Goal: Information Seeking & Learning: Check status

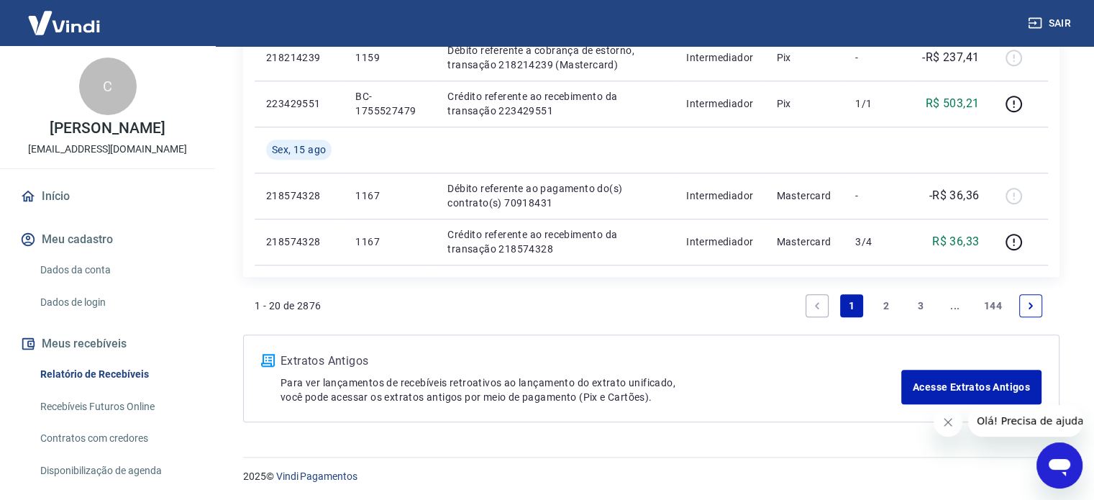
scroll to position [86, 0]
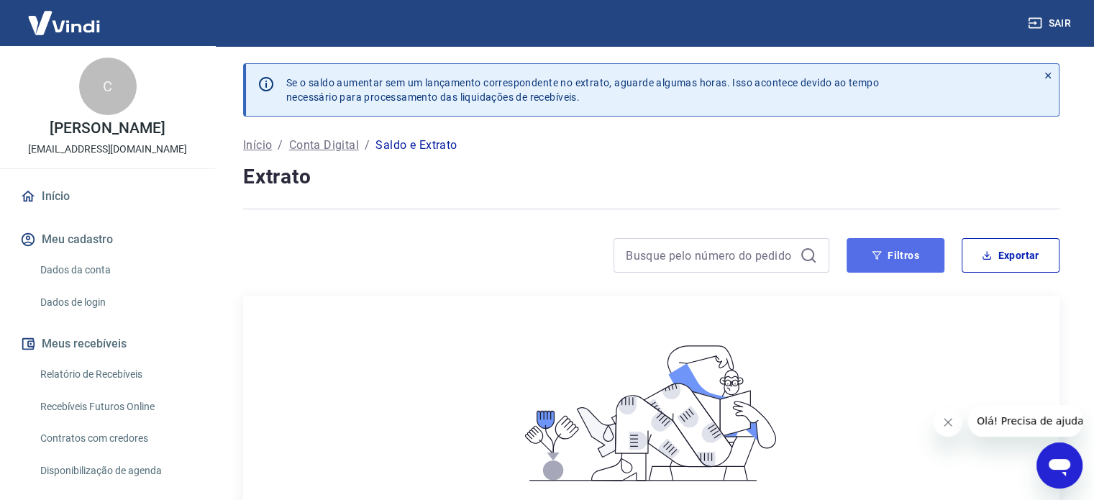
click at [881, 244] on button "Filtros" at bounding box center [895, 255] width 98 height 35
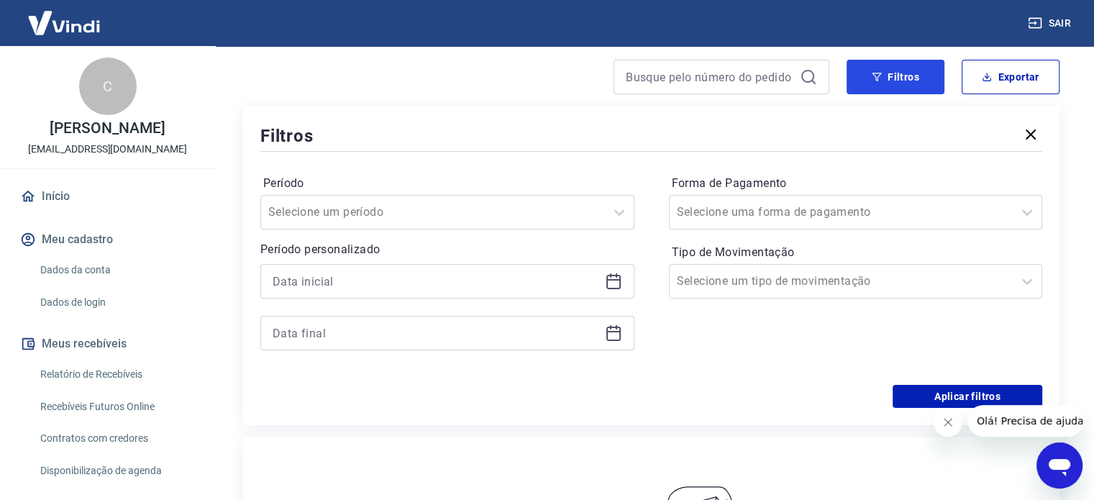
scroll to position [216, 0]
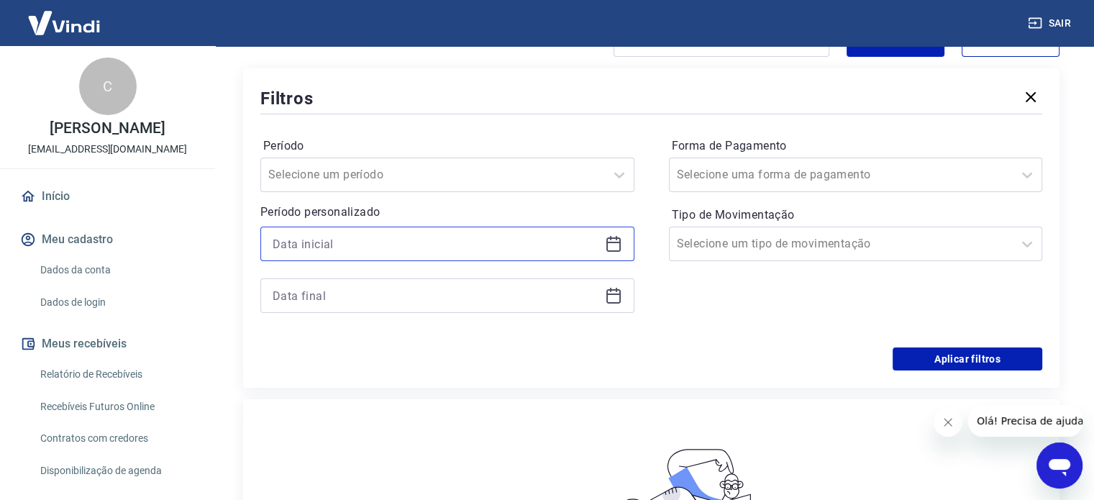
click at [382, 249] on input at bounding box center [435, 244] width 326 height 22
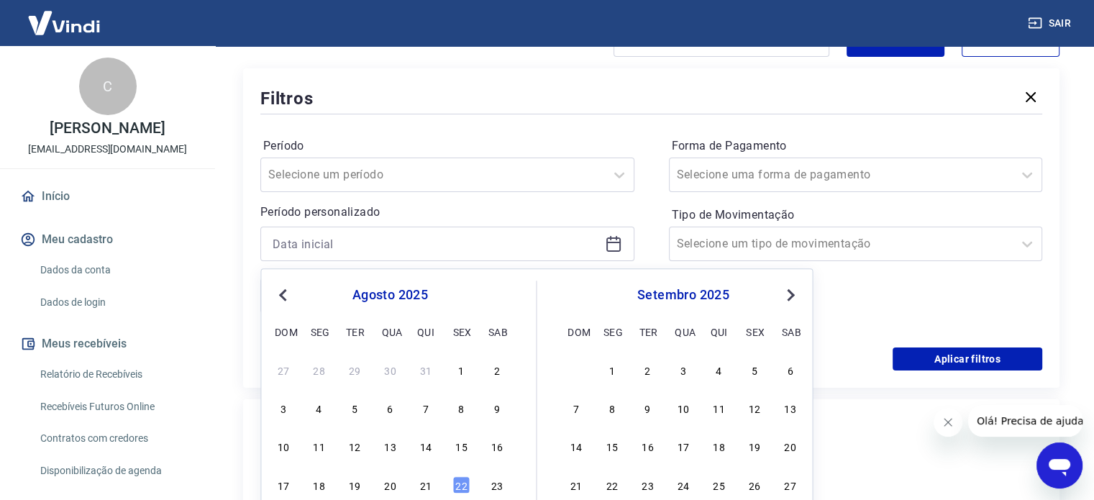
click at [284, 298] on span "Previous Month" at bounding box center [284, 294] width 0 height 17
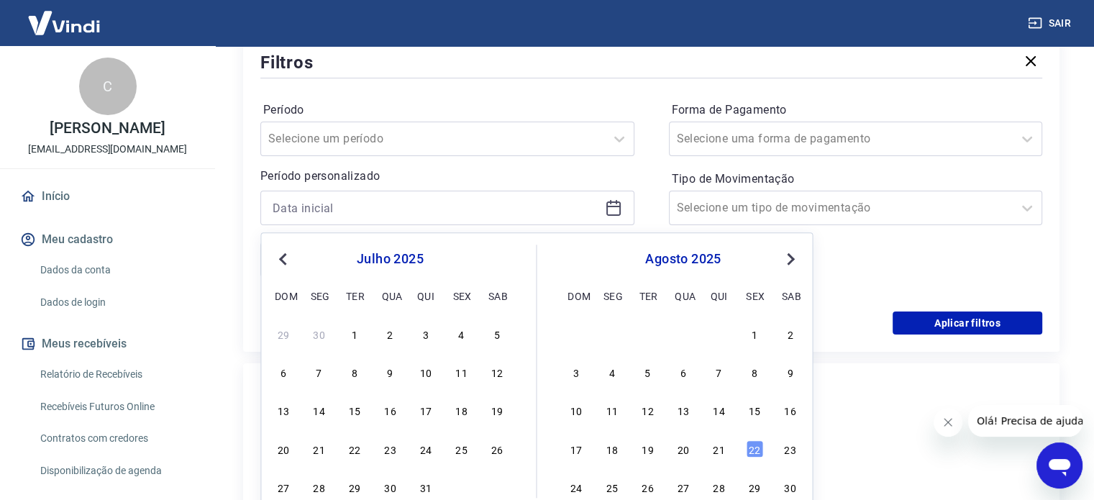
scroll to position [288, 0]
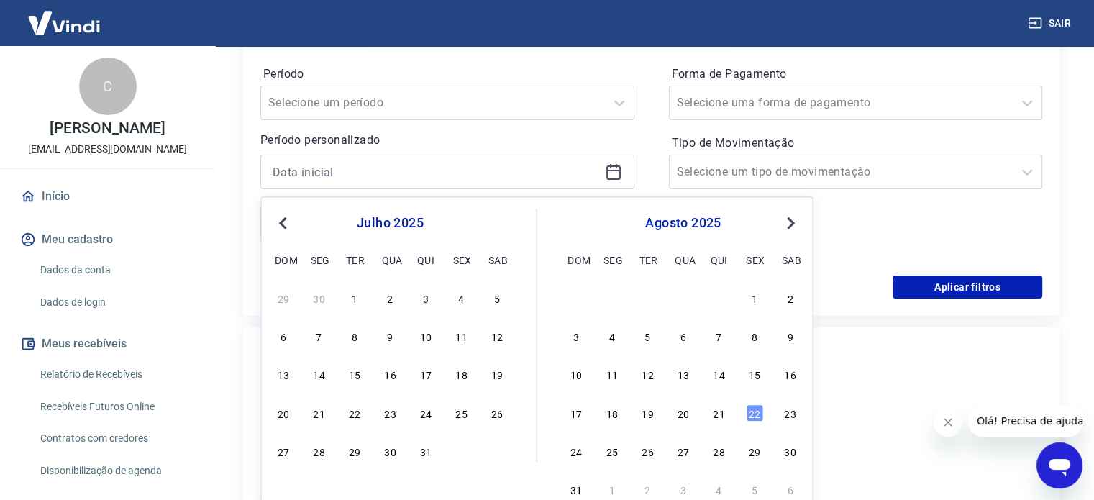
click at [356, 299] on div "1" at bounding box center [354, 297] width 17 height 17
type input "01/07/2025"
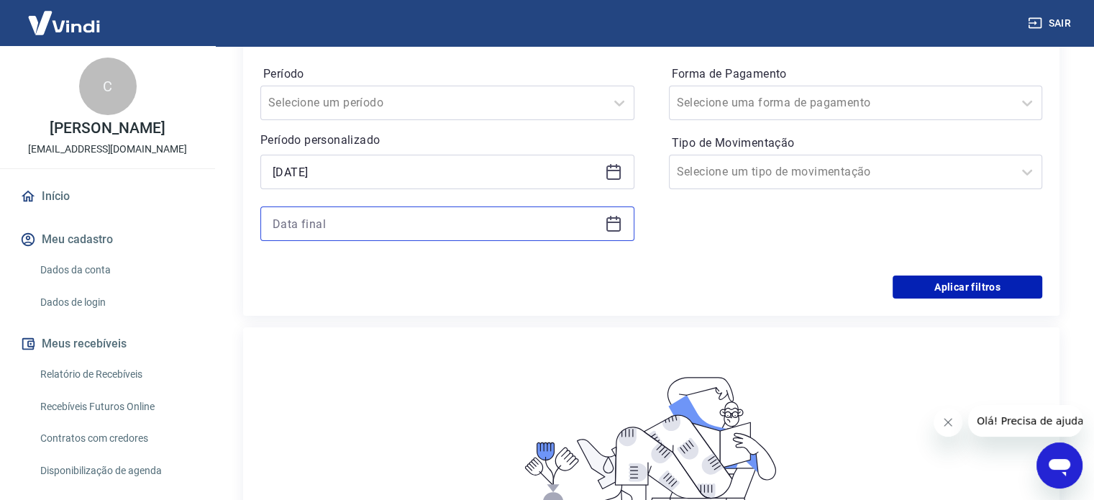
click at [383, 219] on input at bounding box center [435, 224] width 326 height 22
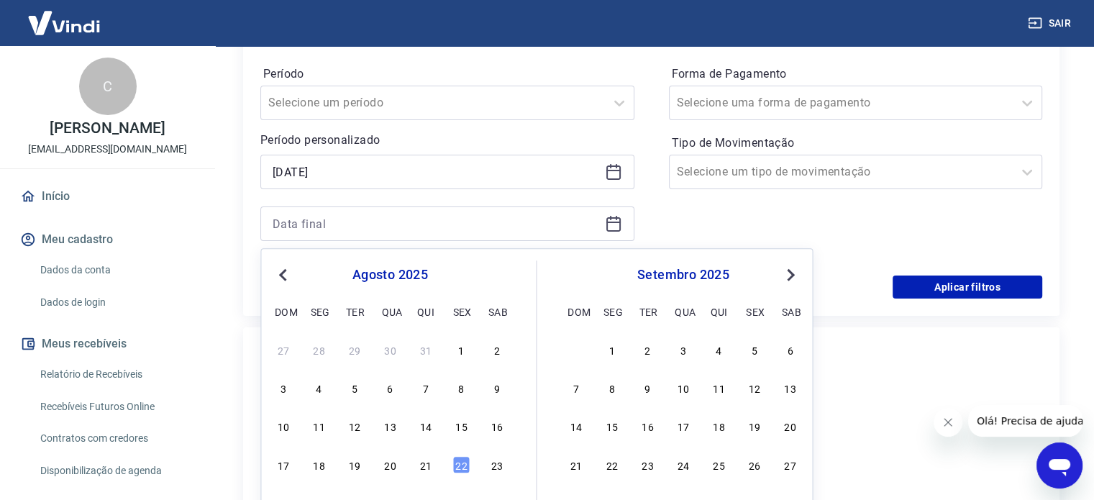
click at [277, 272] on button "Previous Month" at bounding box center [282, 274] width 17 height 17
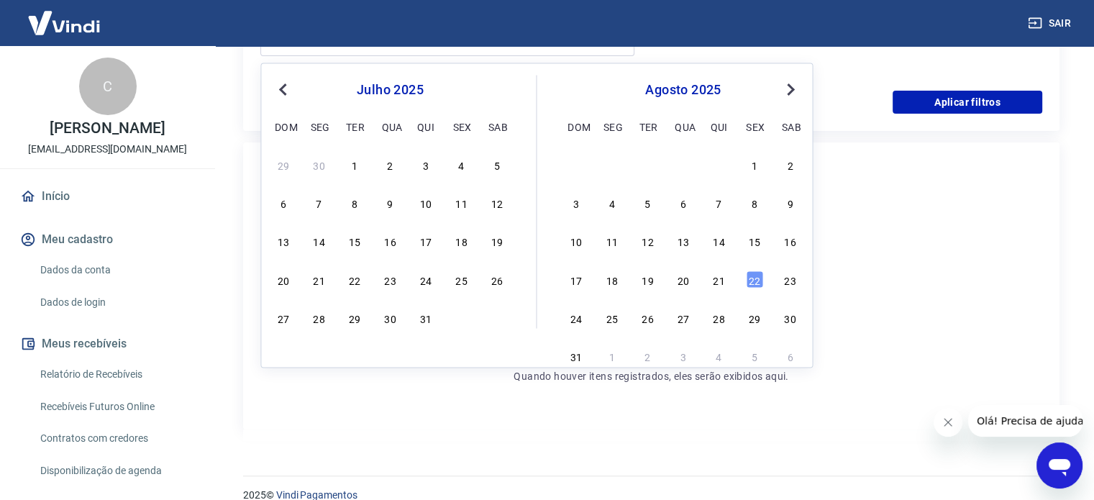
scroll to position [492, 0]
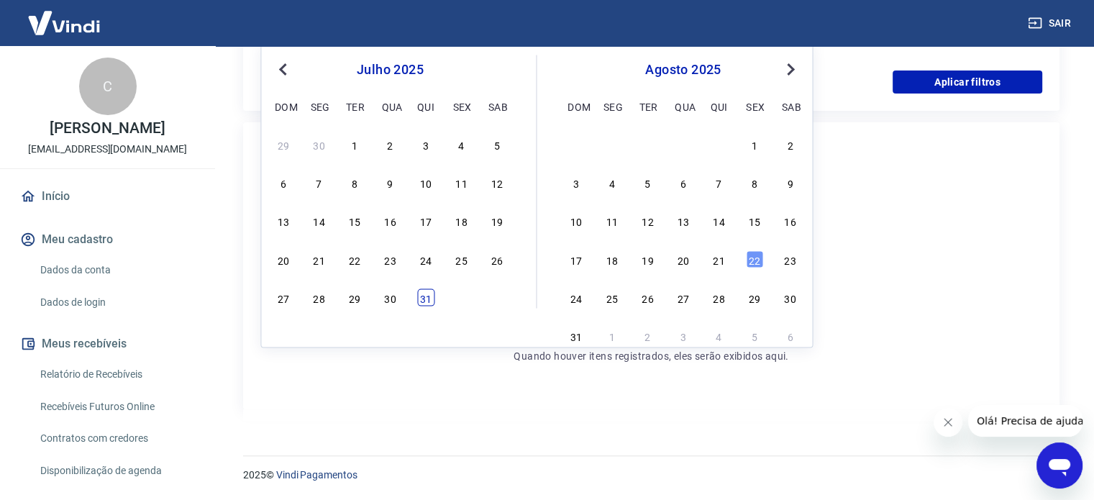
click at [421, 304] on div "31" at bounding box center [425, 296] width 17 height 17
type input "31/07/2025"
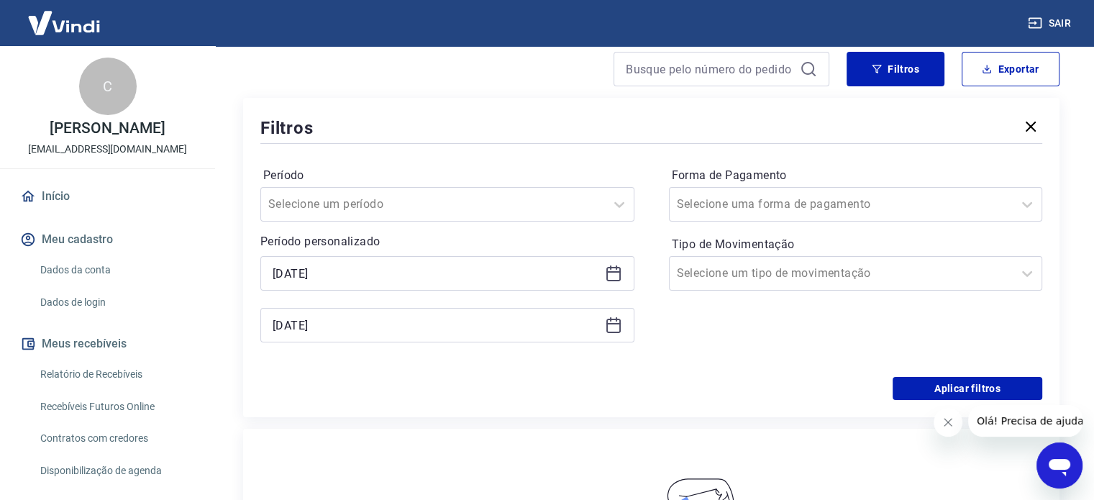
scroll to position [349, 0]
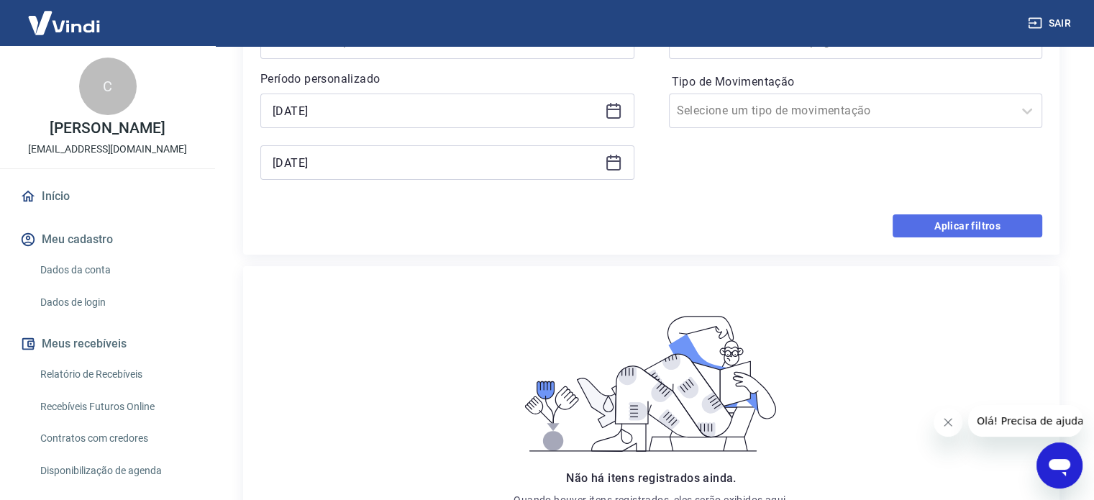
click at [936, 226] on button "Aplicar filtros" at bounding box center [967, 225] width 150 height 23
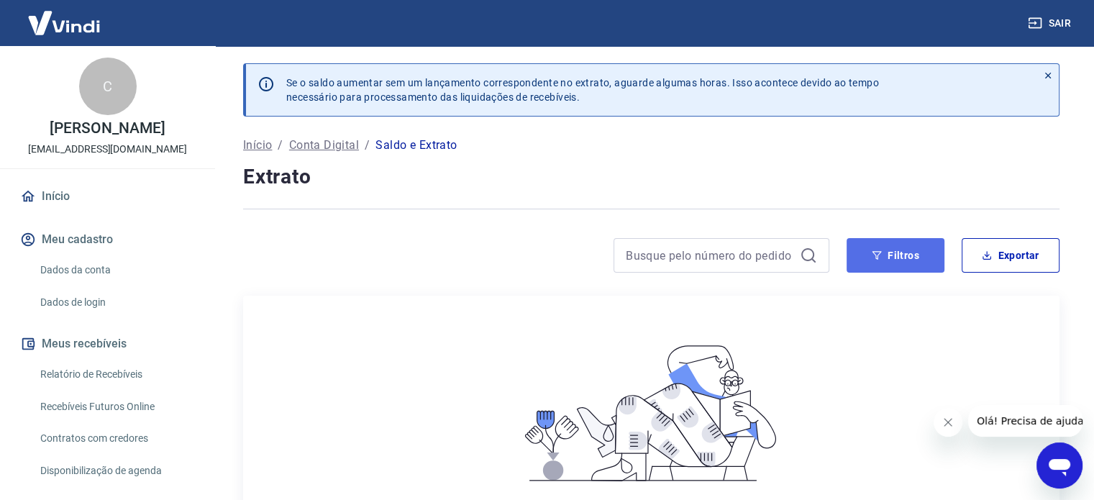
click at [895, 255] on button "Filtros" at bounding box center [895, 255] width 98 height 35
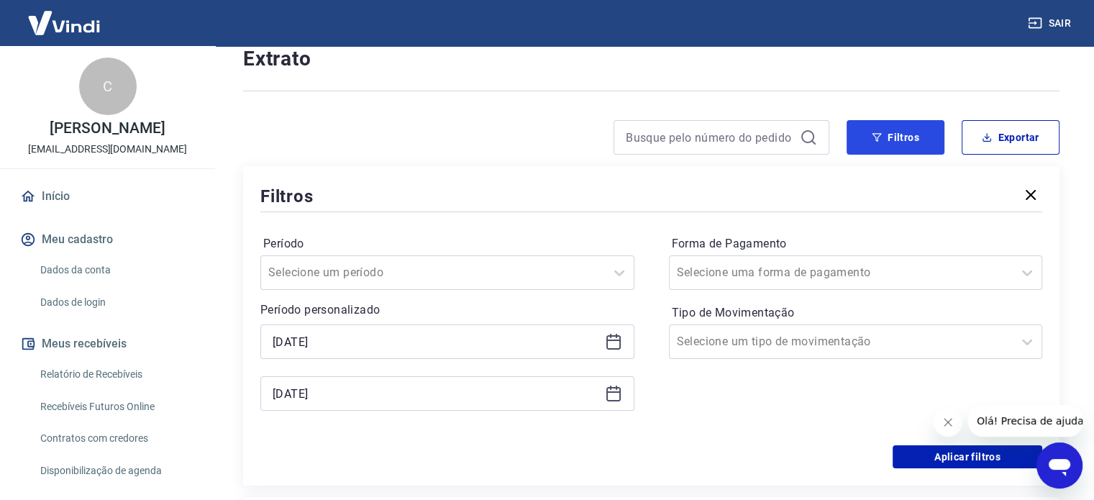
scroll to position [144, 0]
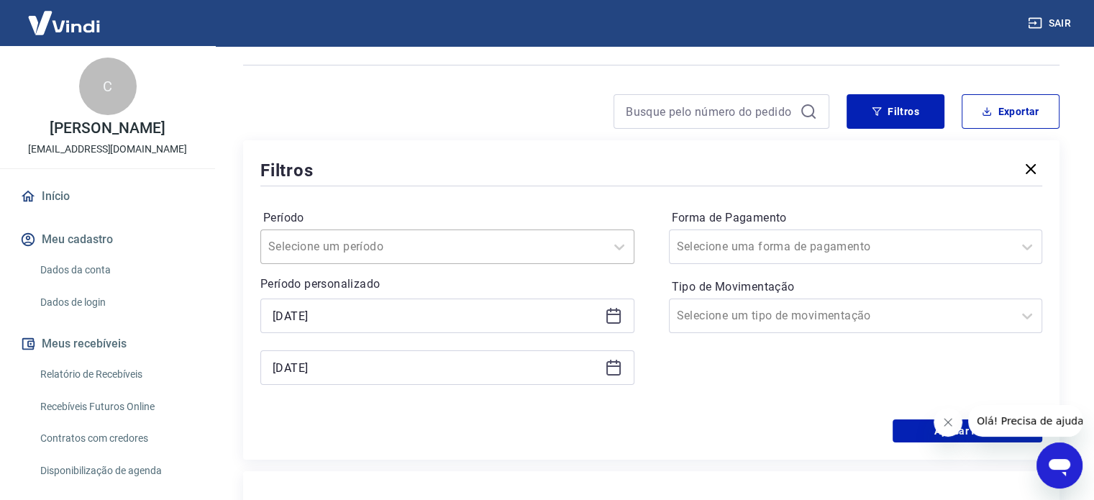
click at [467, 246] on div at bounding box center [432, 247] width 329 height 20
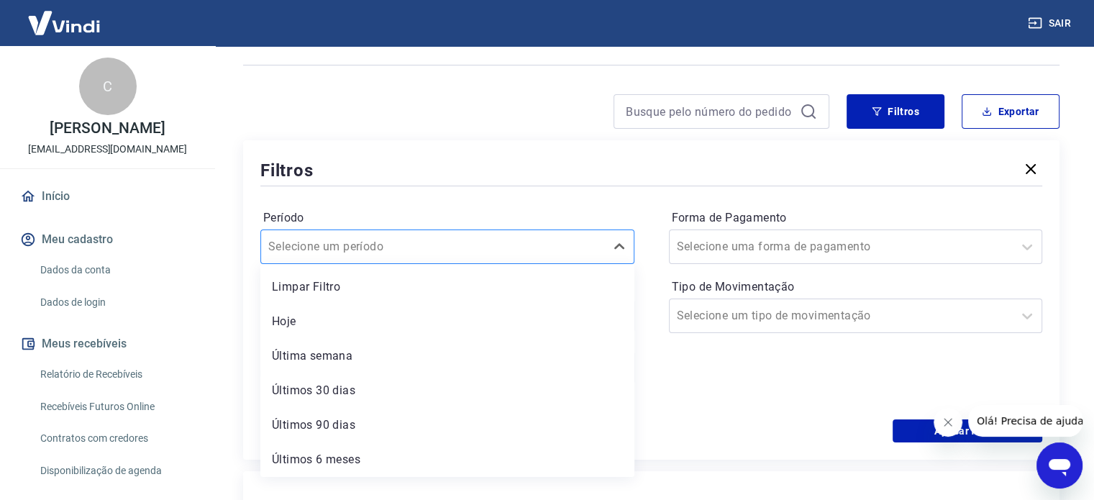
click at [467, 246] on div at bounding box center [432, 247] width 329 height 20
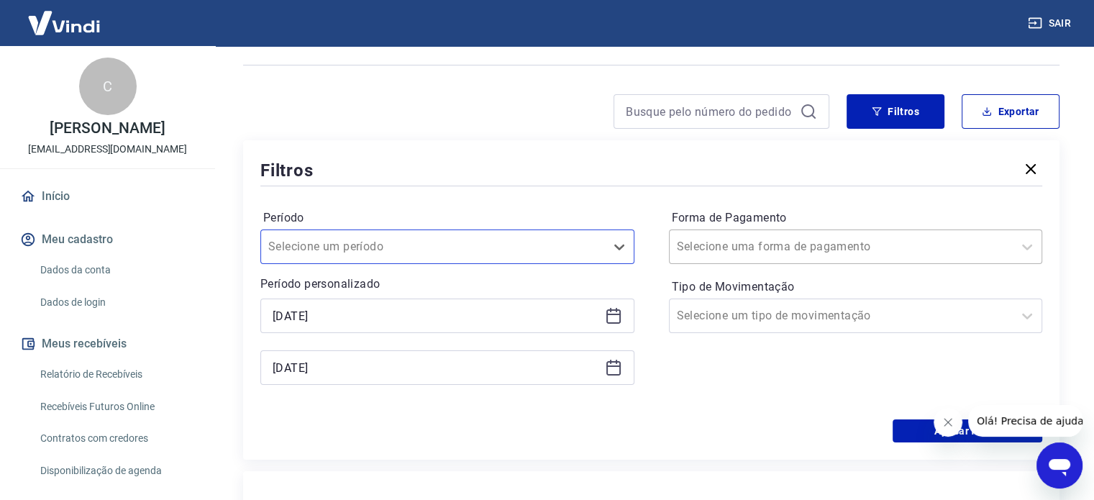
click at [771, 244] on input "Forma de Pagamento" at bounding box center [749, 246] width 145 height 17
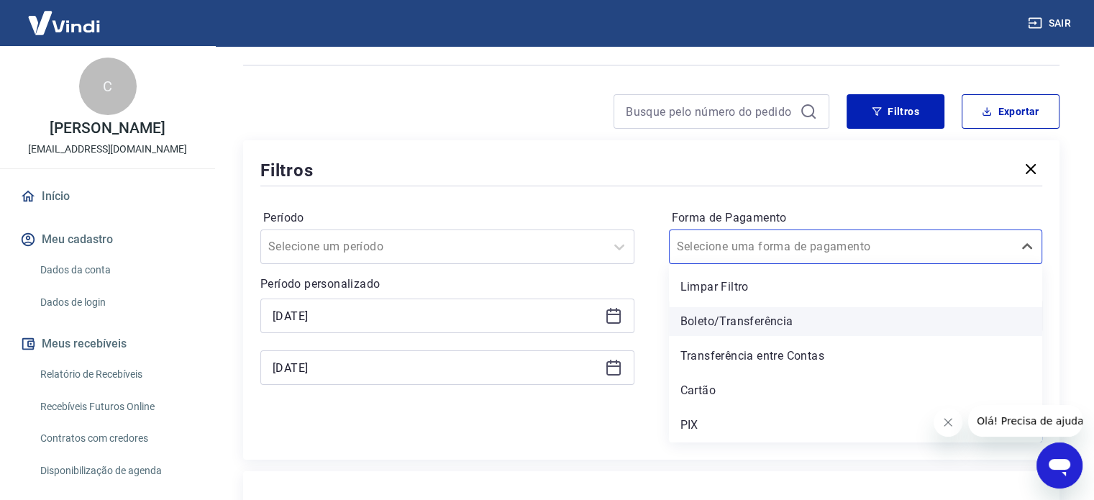
click at [758, 316] on div "Boleto/Transferência" at bounding box center [856, 321] width 374 height 29
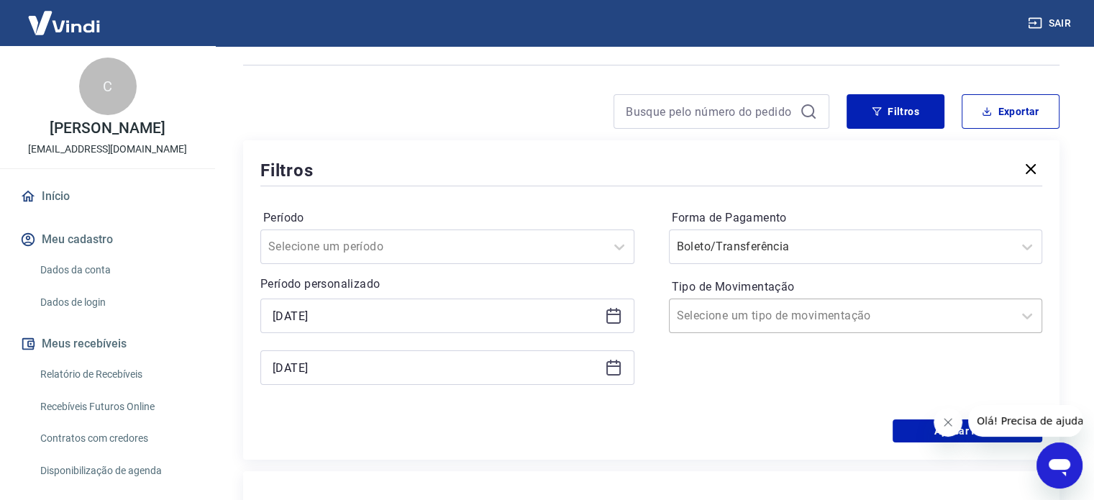
click at [793, 316] on input "Tipo de Movimentação" at bounding box center [749, 315] width 145 height 17
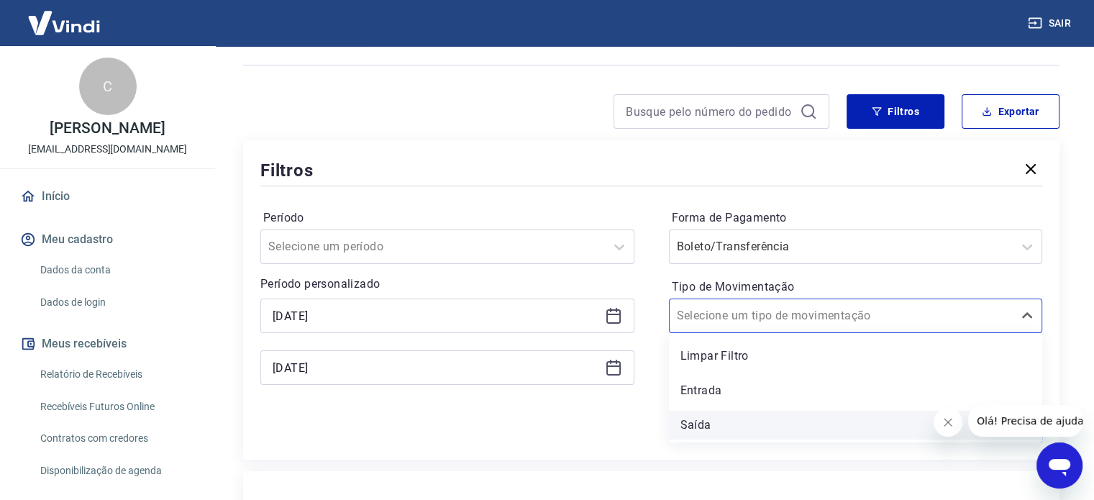
click at [750, 423] on div "Saída" at bounding box center [856, 425] width 374 height 29
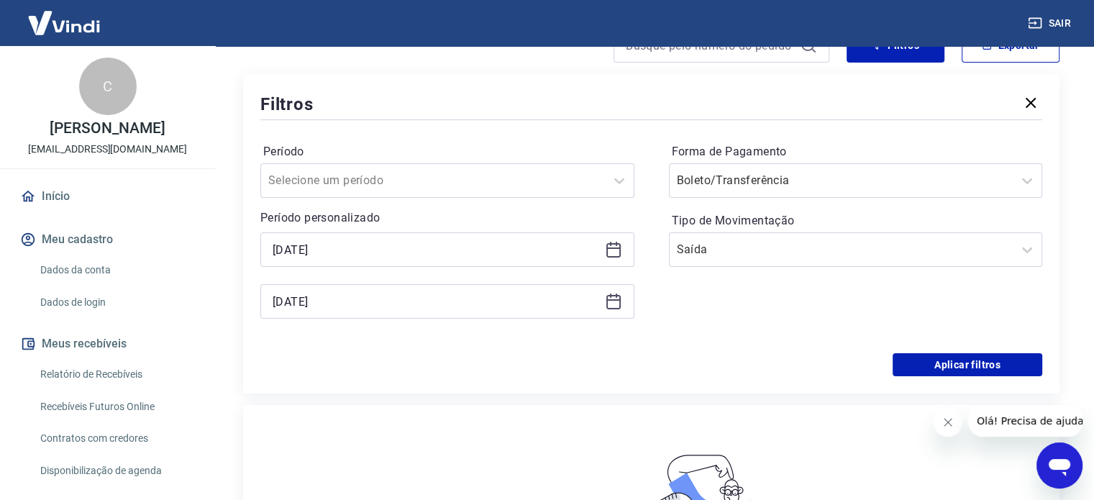
scroll to position [216, 0]
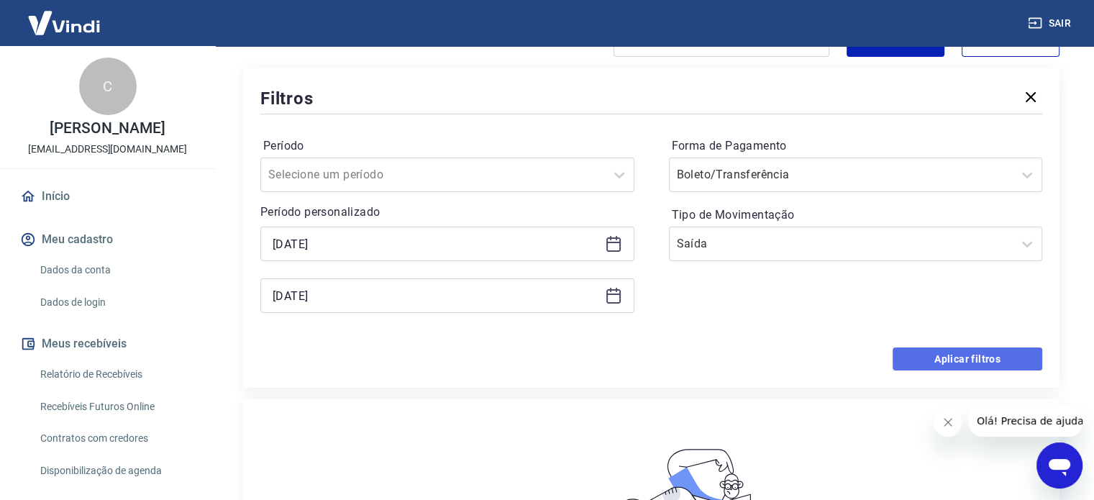
click at [940, 354] on button "Aplicar filtros" at bounding box center [967, 358] width 150 height 23
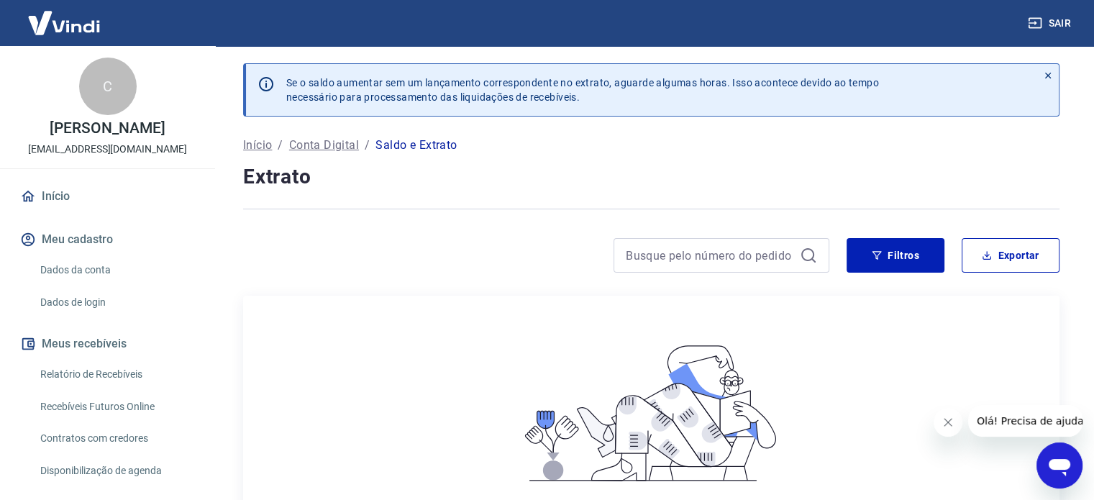
click at [326, 142] on p "Conta Digital" at bounding box center [324, 145] width 70 height 17
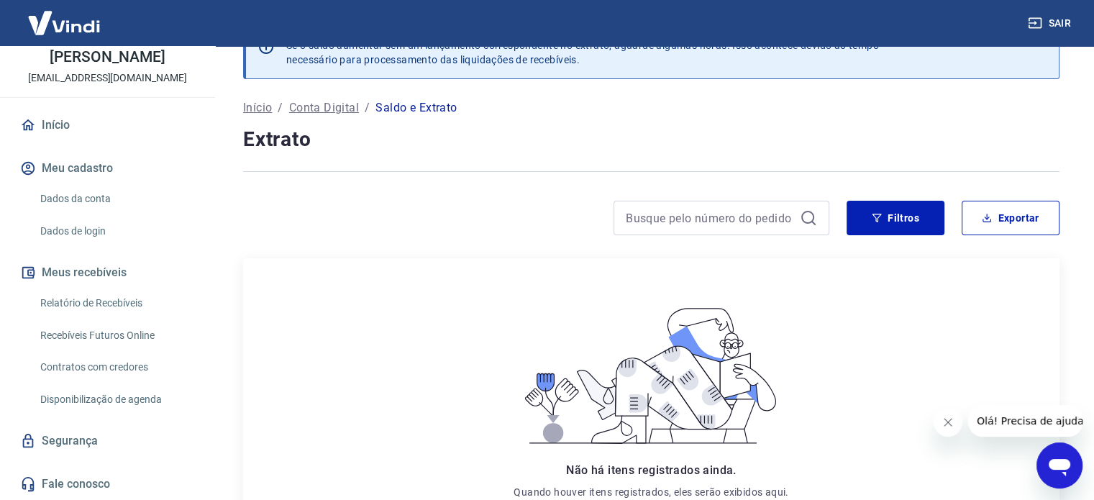
scroll to position [173, 0]
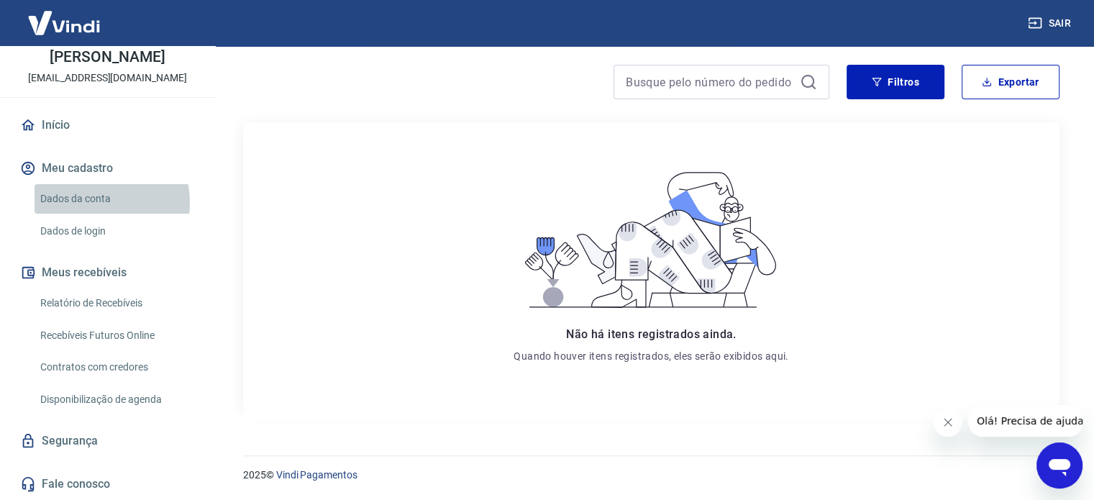
click at [91, 202] on link "Dados da conta" at bounding box center [116, 198] width 163 height 29
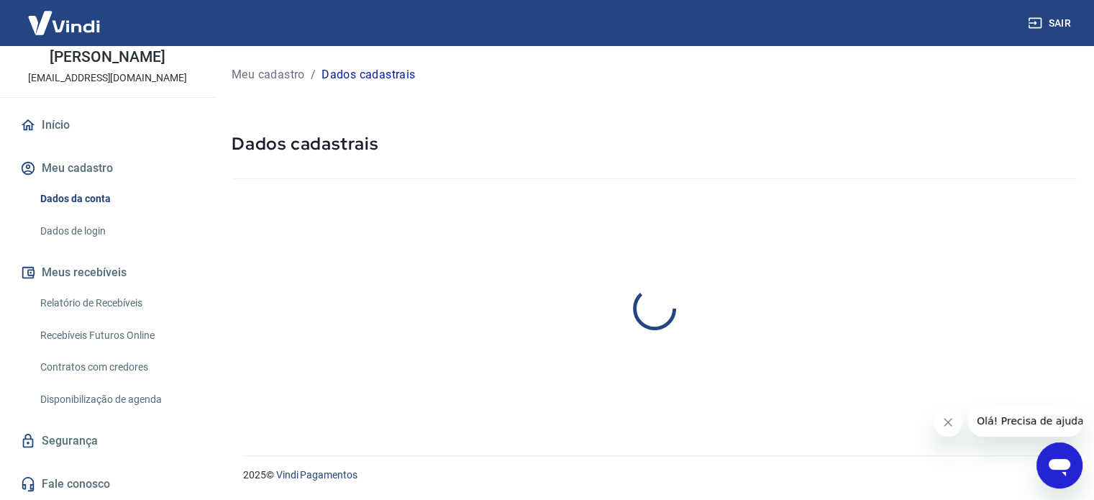
select select "PR"
select select "business"
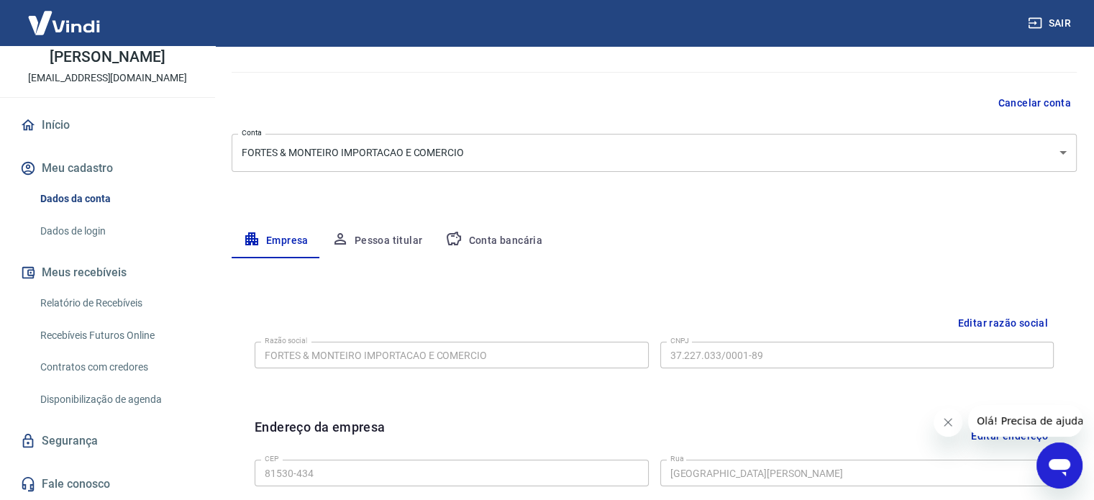
scroll to position [105, 0]
click at [477, 230] on button "Conta bancária" at bounding box center [494, 242] width 120 height 35
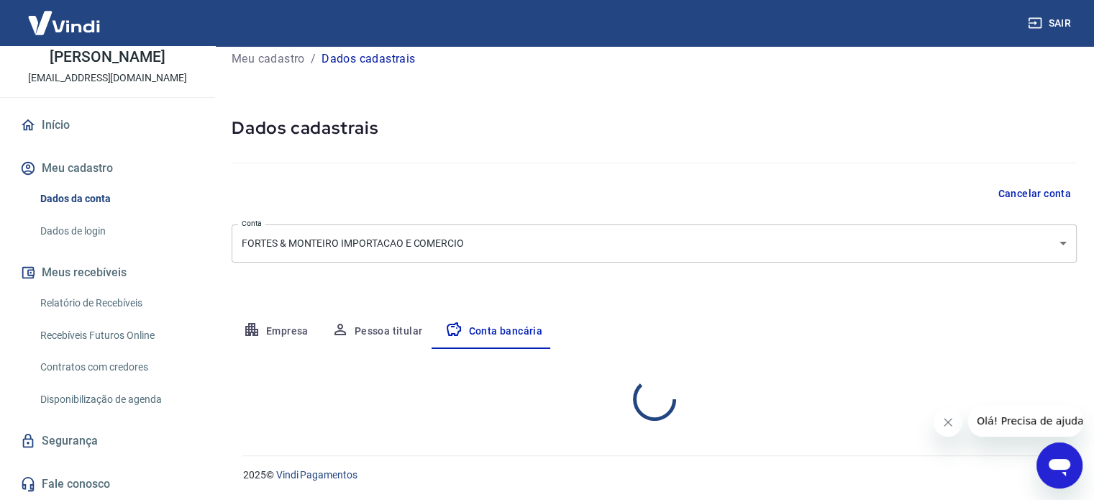
select select "1"
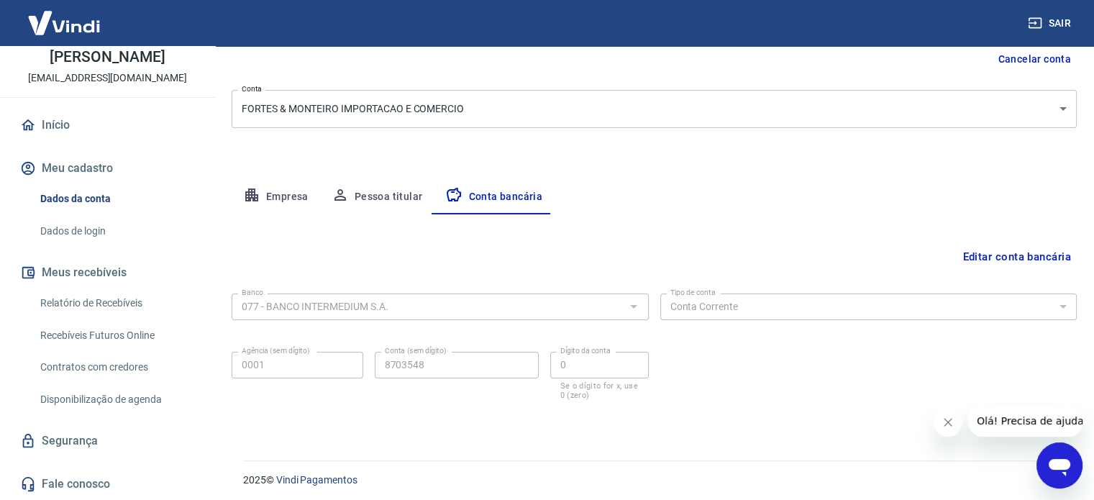
scroll to position [155, 0]
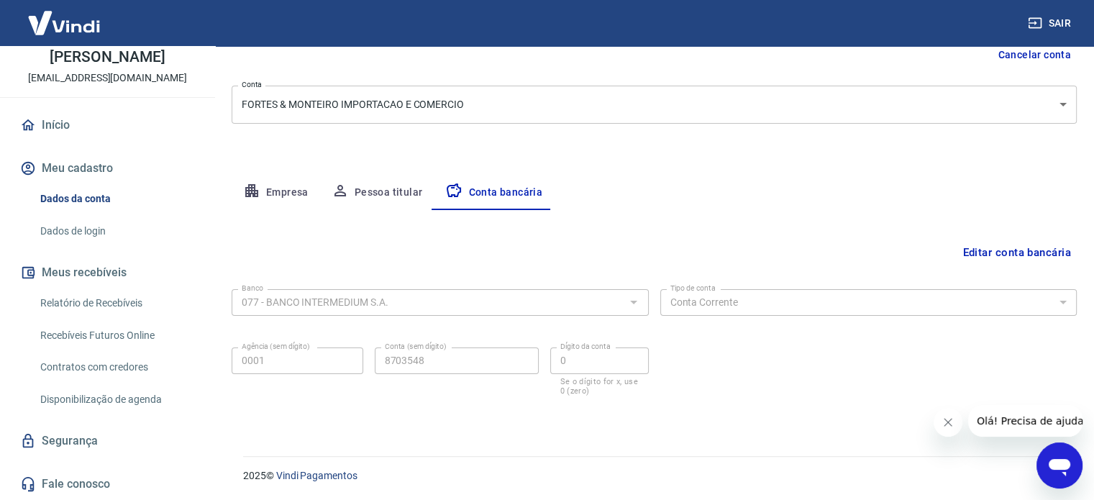
click at [137, 301] on link "Relatório de Recebíveis" at bounding box center [116, 302] width 163 height 29
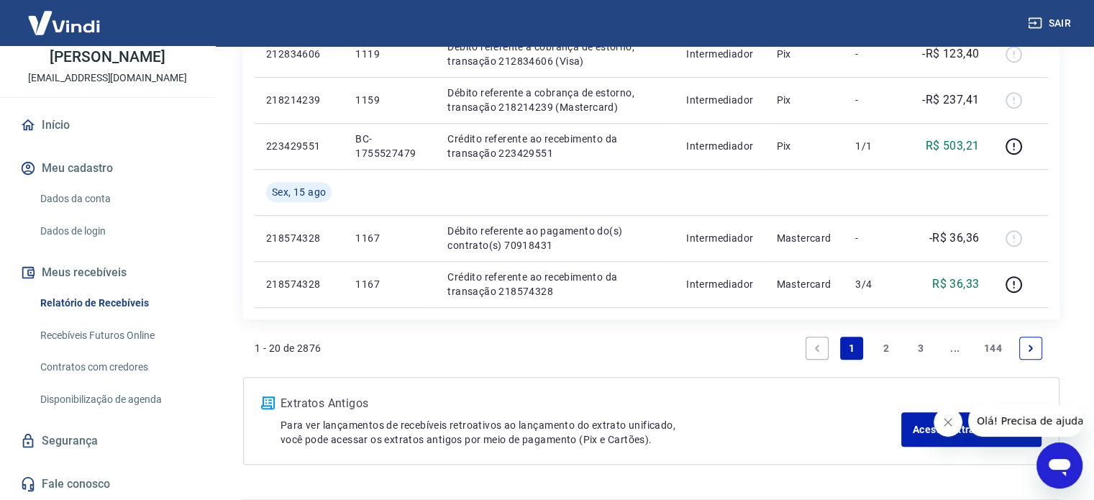
scroll to position [1078, 0]
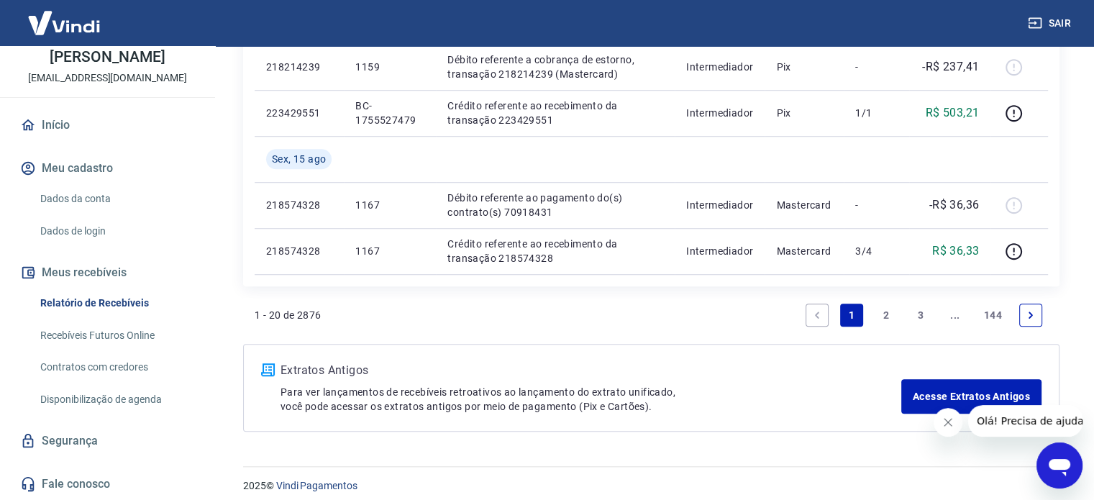
click at [890, 317] on link "2" at bounding box center [885, 314] width 23 height 23
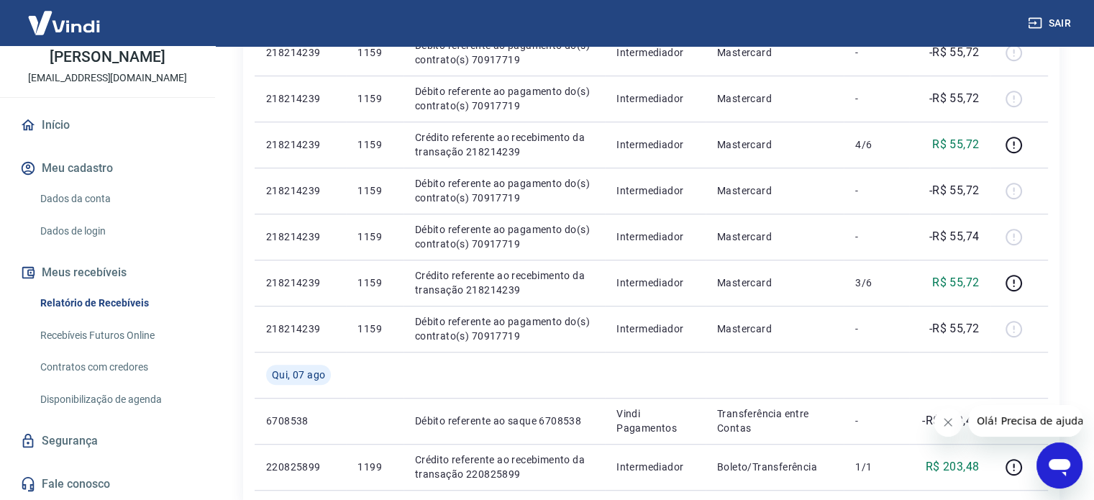
scroll to position [1088, 0]
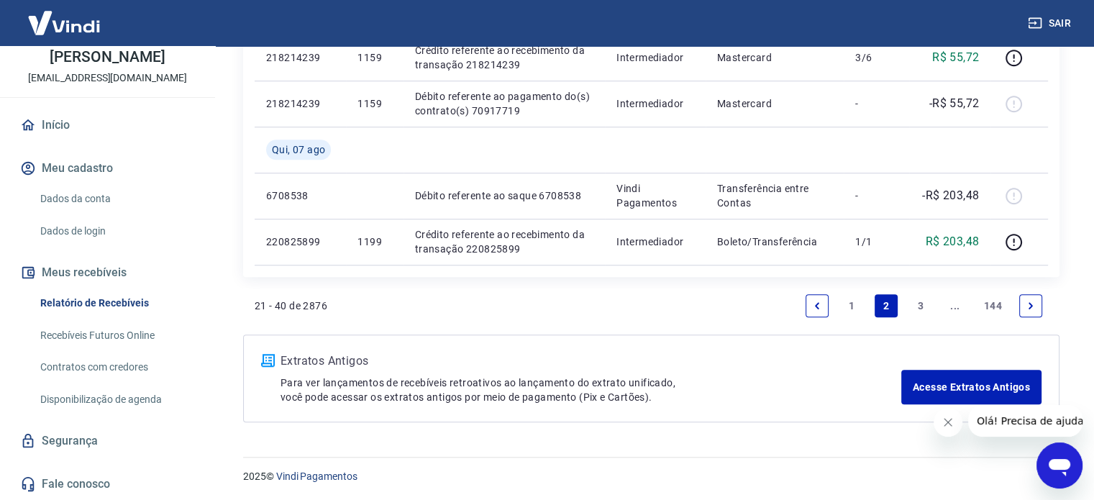
click at [925, 304] on link "3" at bounding box center [920, 305] width 23 height 23
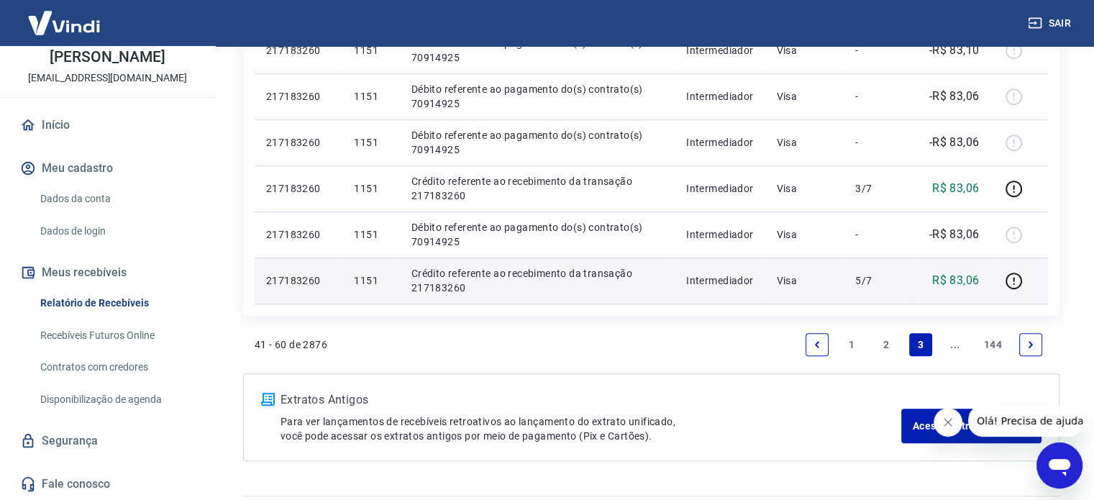
scroll to position [996, 0]
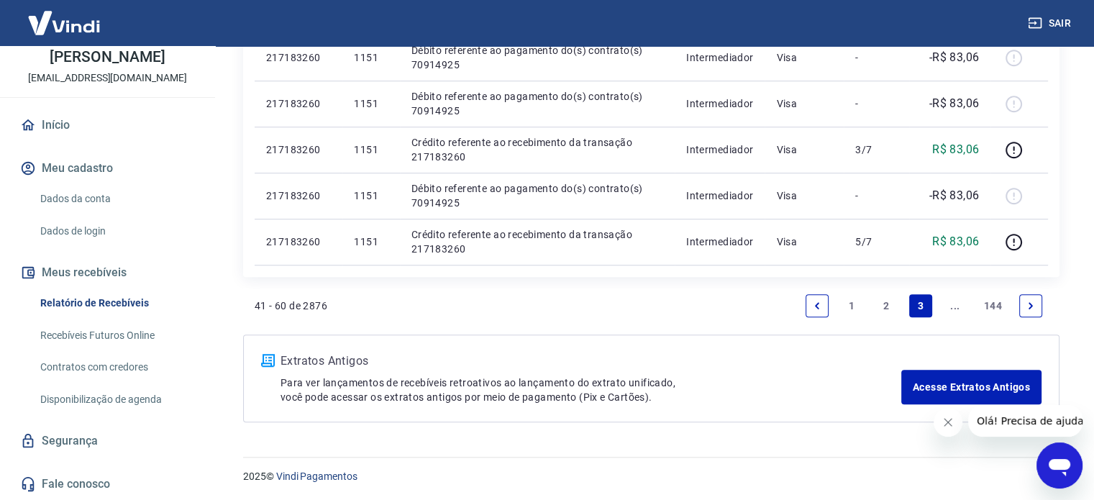
click at [953, 298] on link "..." at bounding box center [954, 305] width 23 height 23
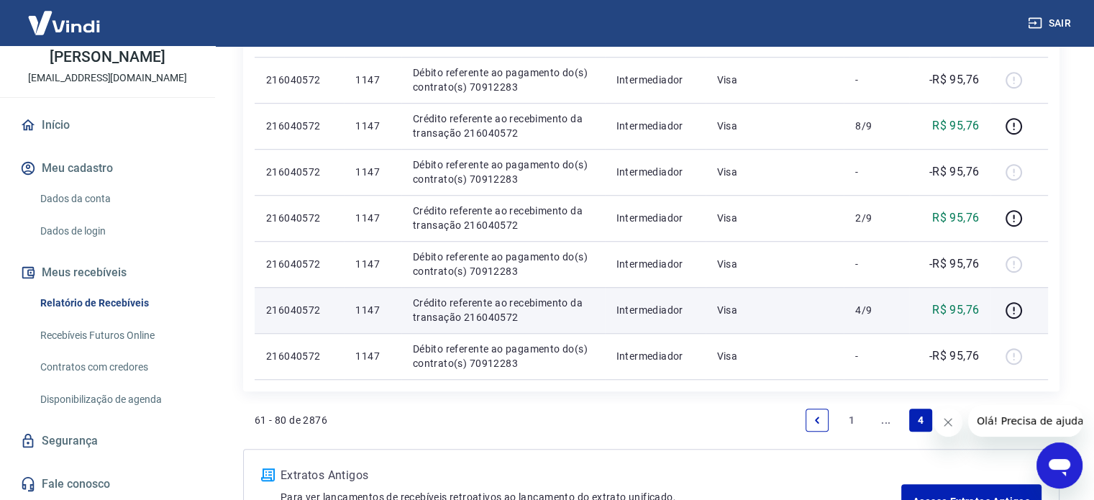
scroll to position [1134, 0]
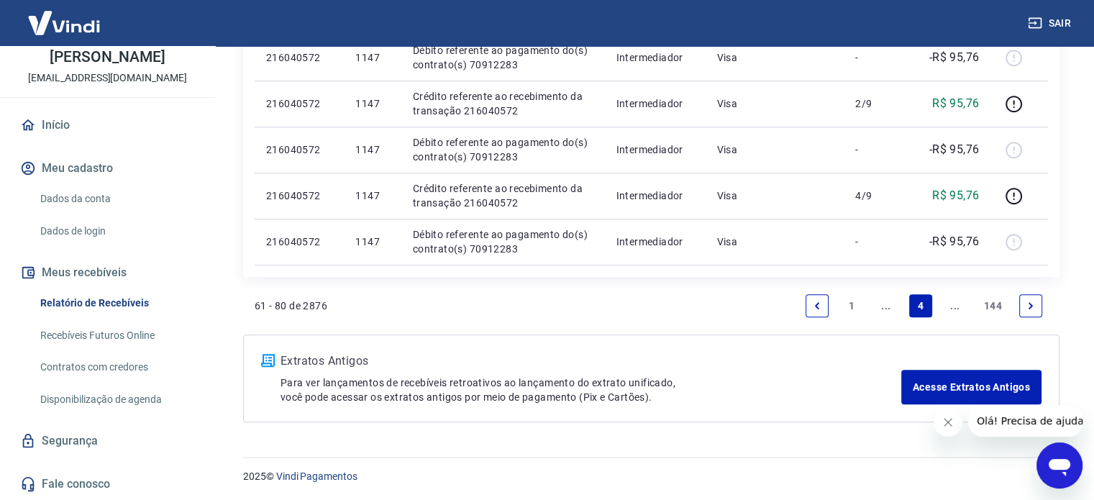
click at [954, 298] on link "..." at bounding box center [954, 305] width 23 height 23
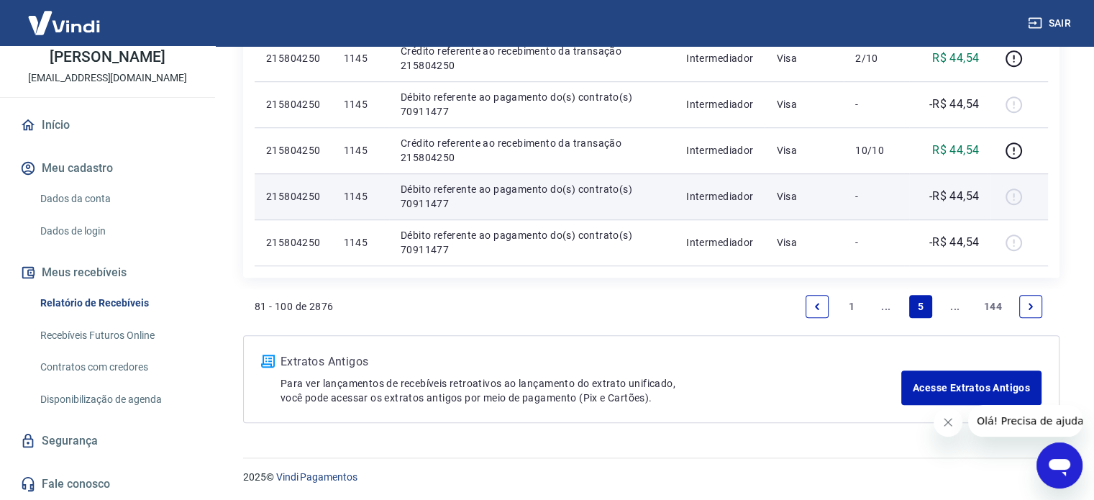
scroll to position [1042, 0]
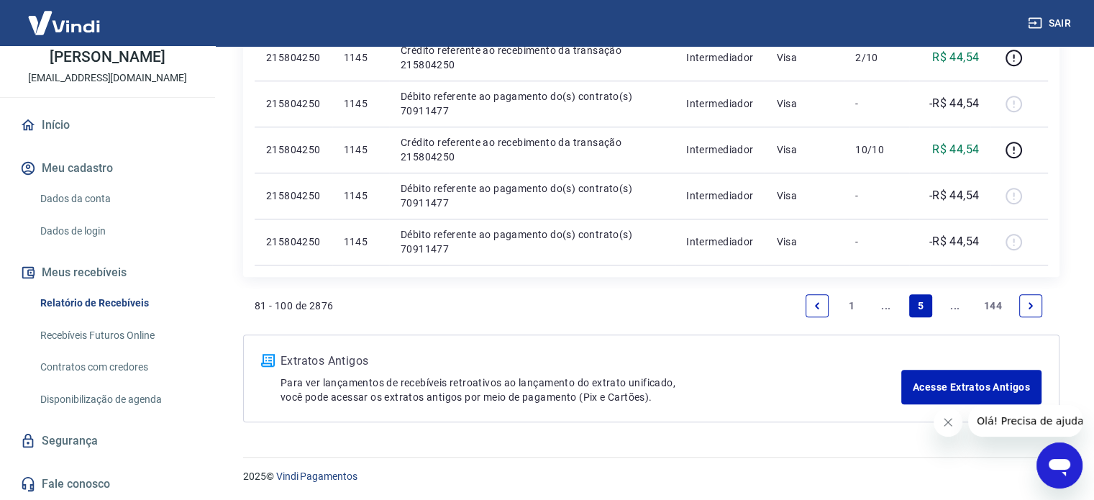
click at [950, 298] on link "..." at bounding box center [954, 305] width 23 height 23
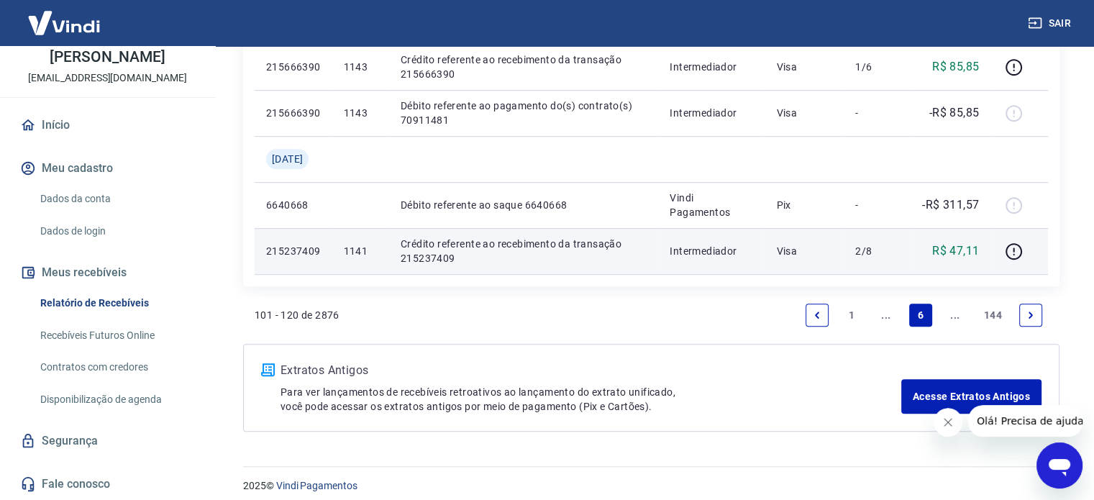
scroll to position [1088, 0]
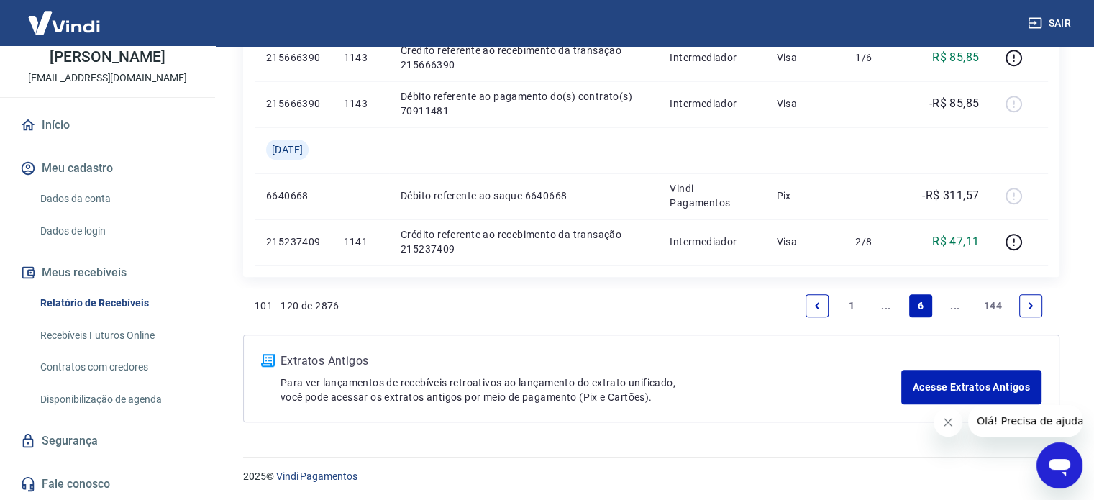
click at [1030, 306] on icon "Next page" at bounding box center [1030, 305] width 4 height 6
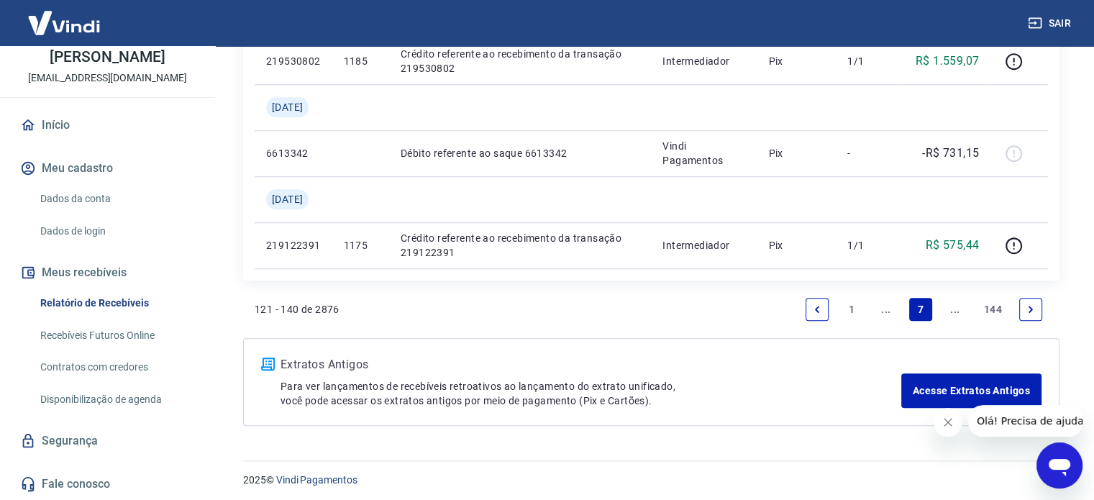
scroll to position [1180, 0]
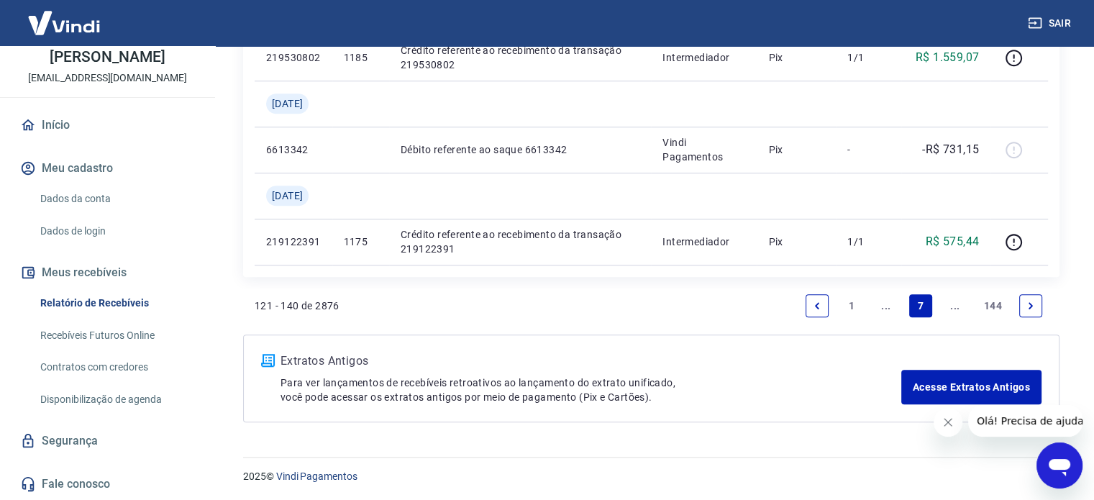
click at [1032, 304] on icon "Next page" at bounding box center [1030, 306] width 10 height 10
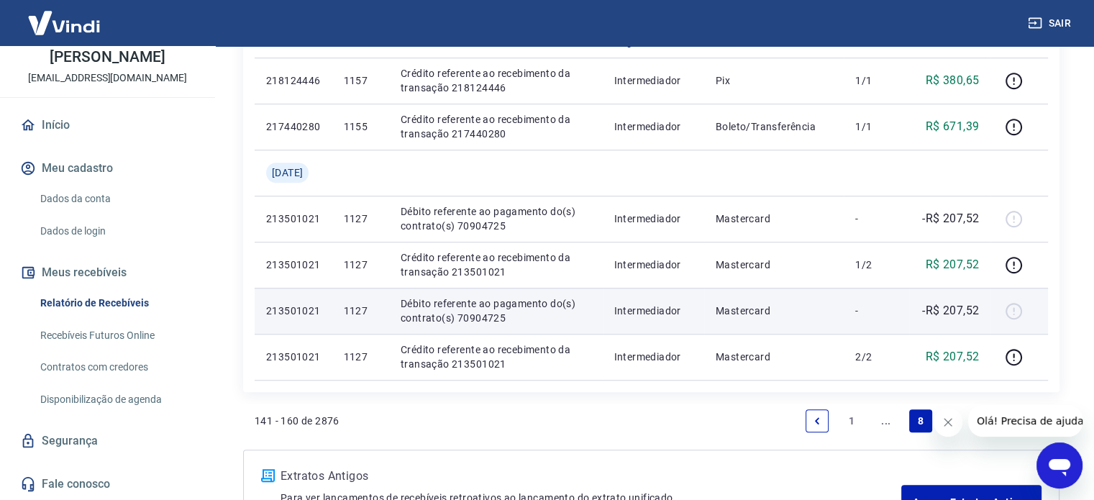
scroll to position [1180, 0]
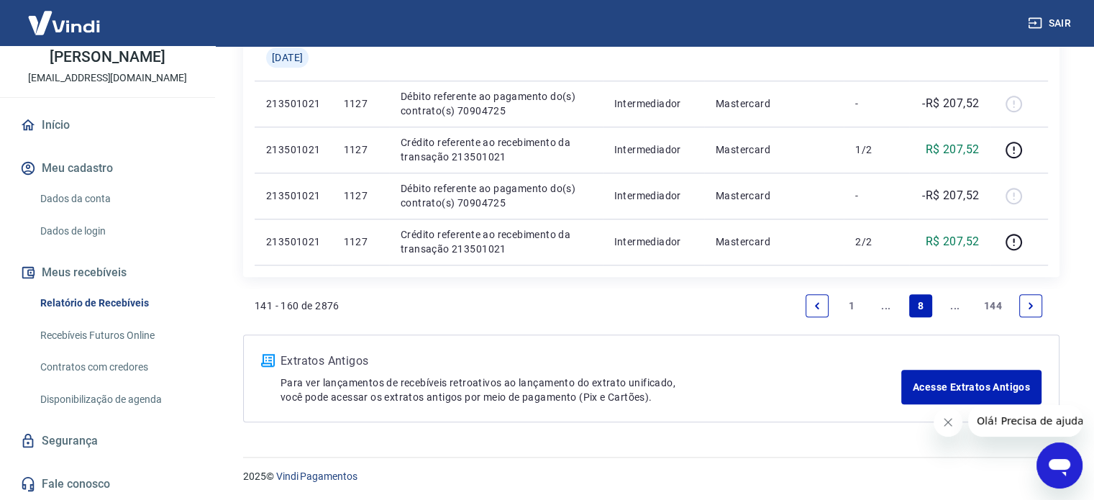
click at [1027, 305] on icon "Next page" at bounding box center [1030, 306] width 10 height 10
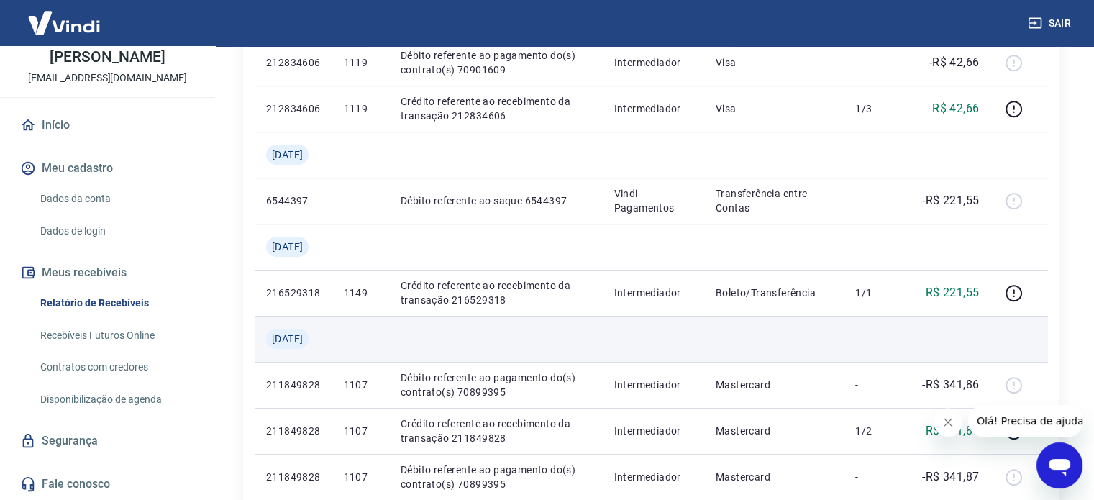
scroll to position [791, 0]
